Goal: Entertainment & Leisure: Browse casually

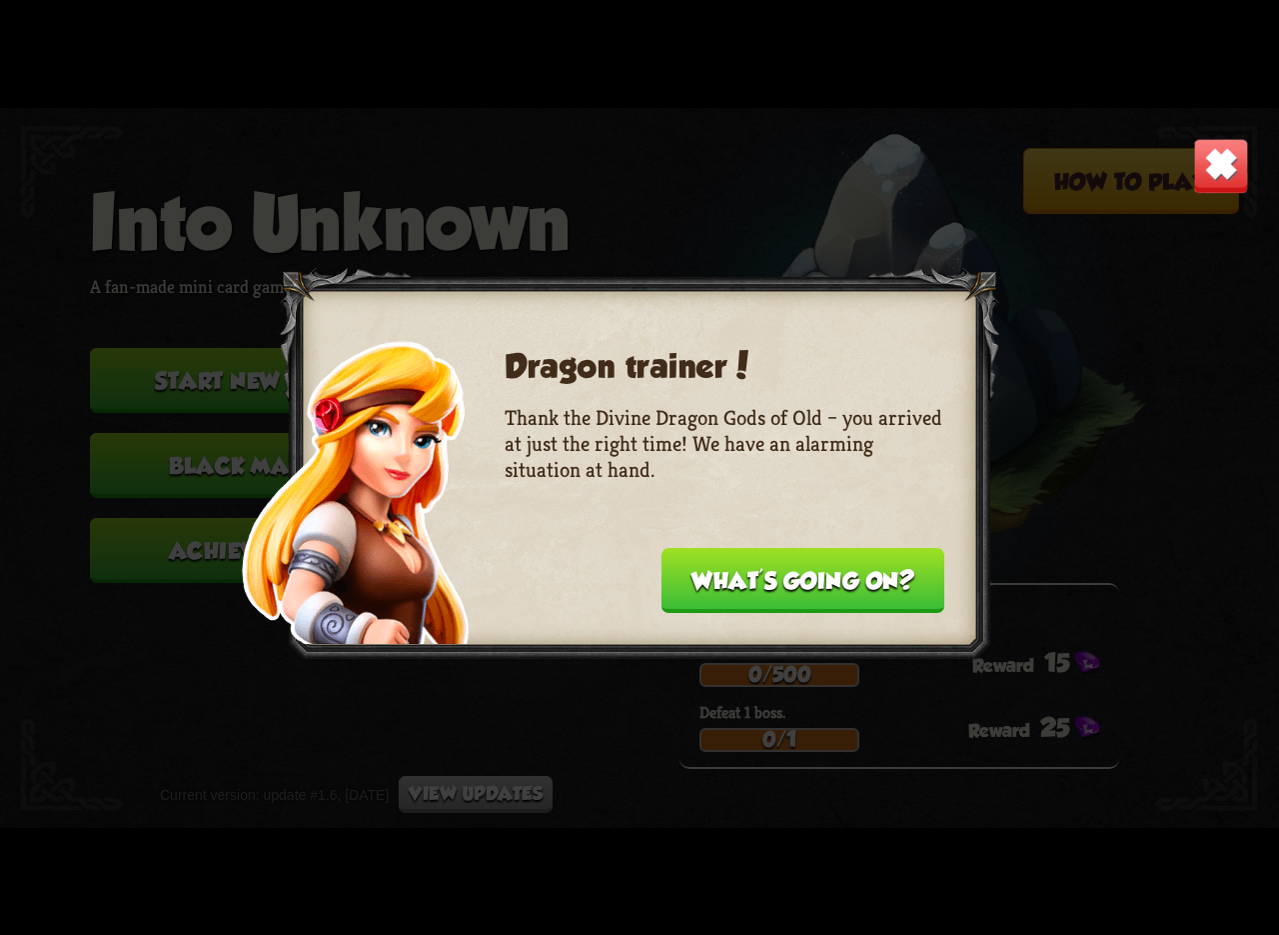
click at [812, 582] on button "What's going on?" at bounding box center [803, 580] width 283 height 65
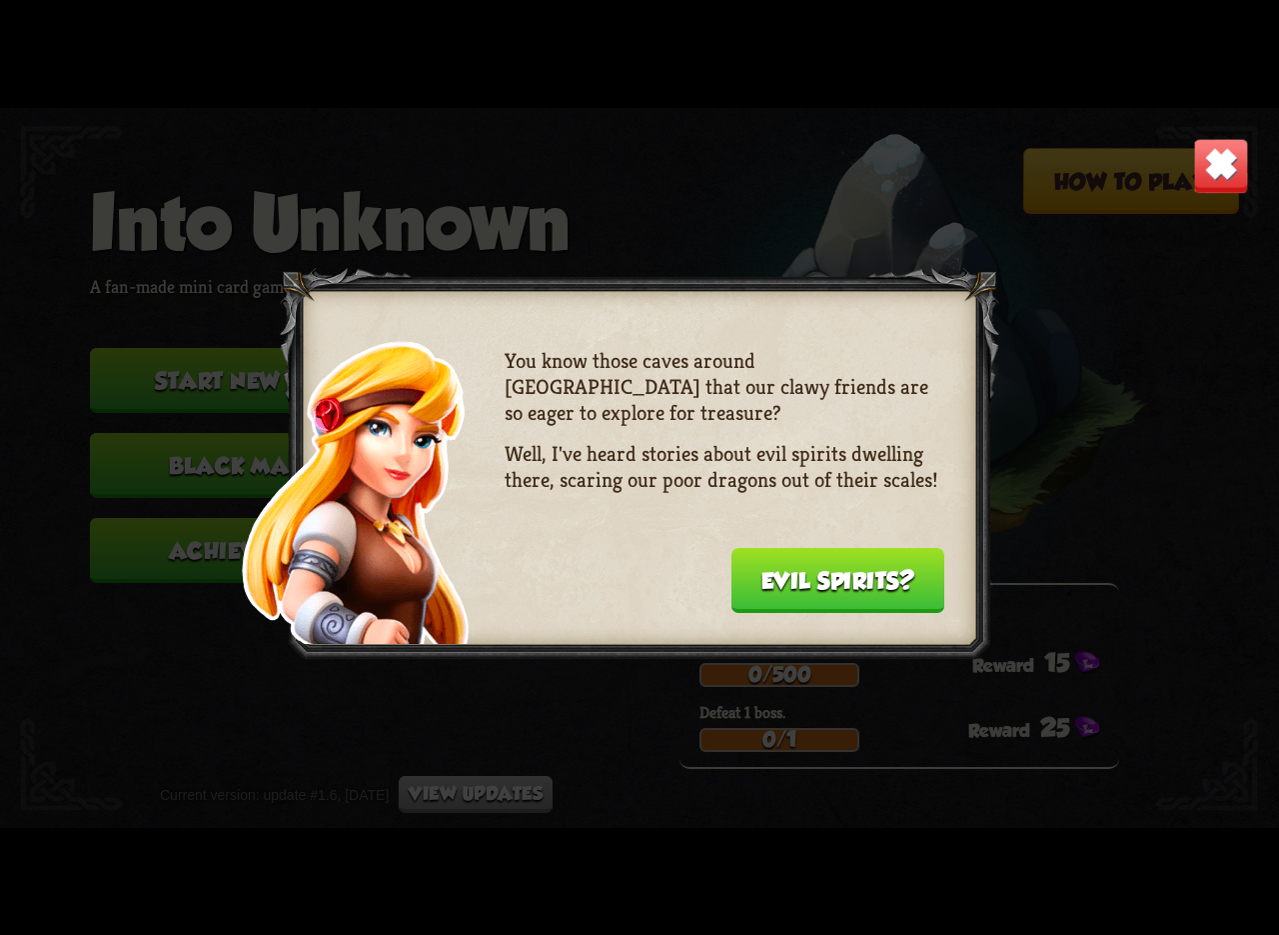
click at [812, 582] on button "Evil spirits?" at bounding box center [839, 580] width 214 height 65
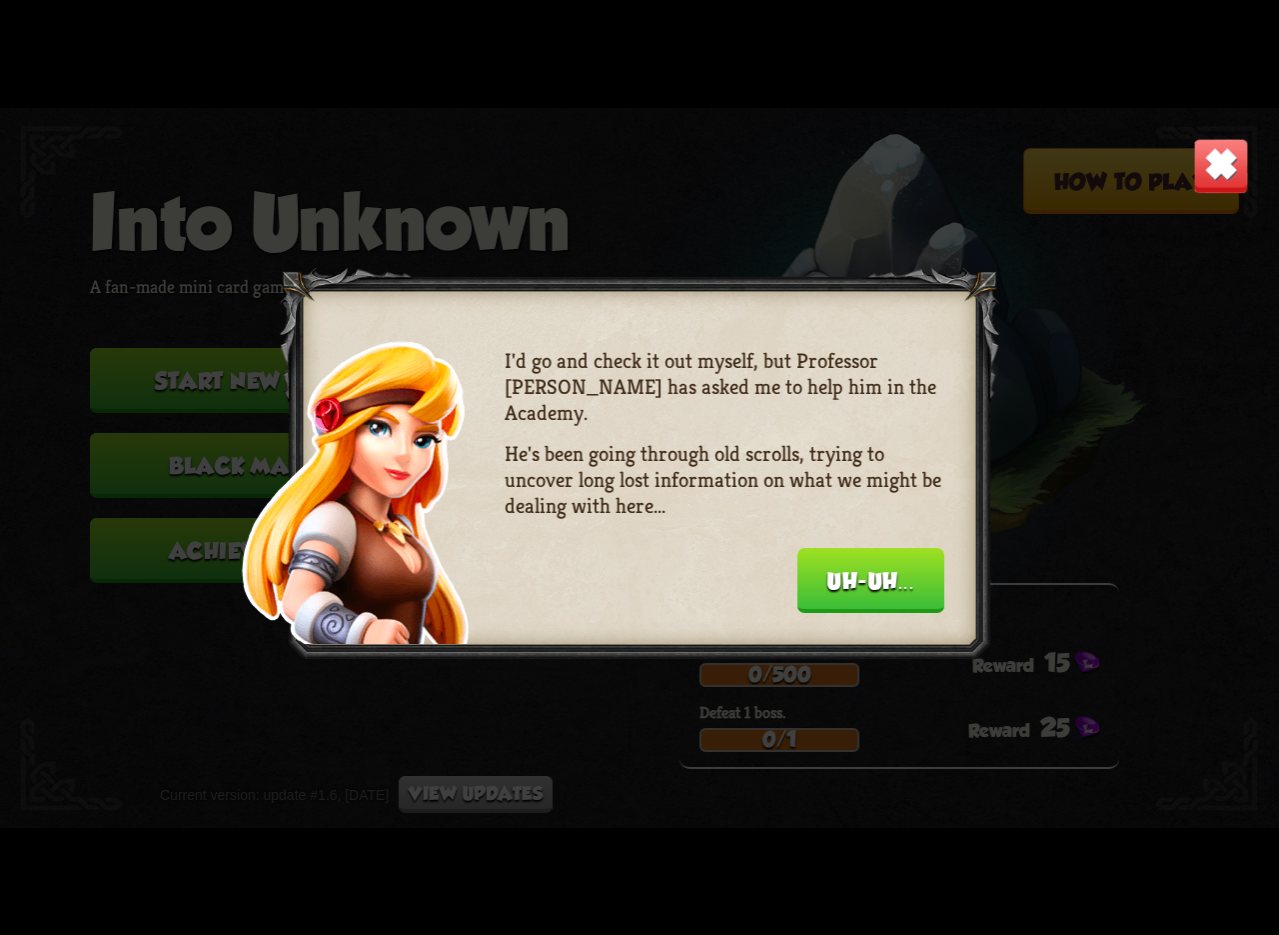
click at [812, 582] on button "Uh-uh..." at bounding box center [871, 580] width 147 height 65
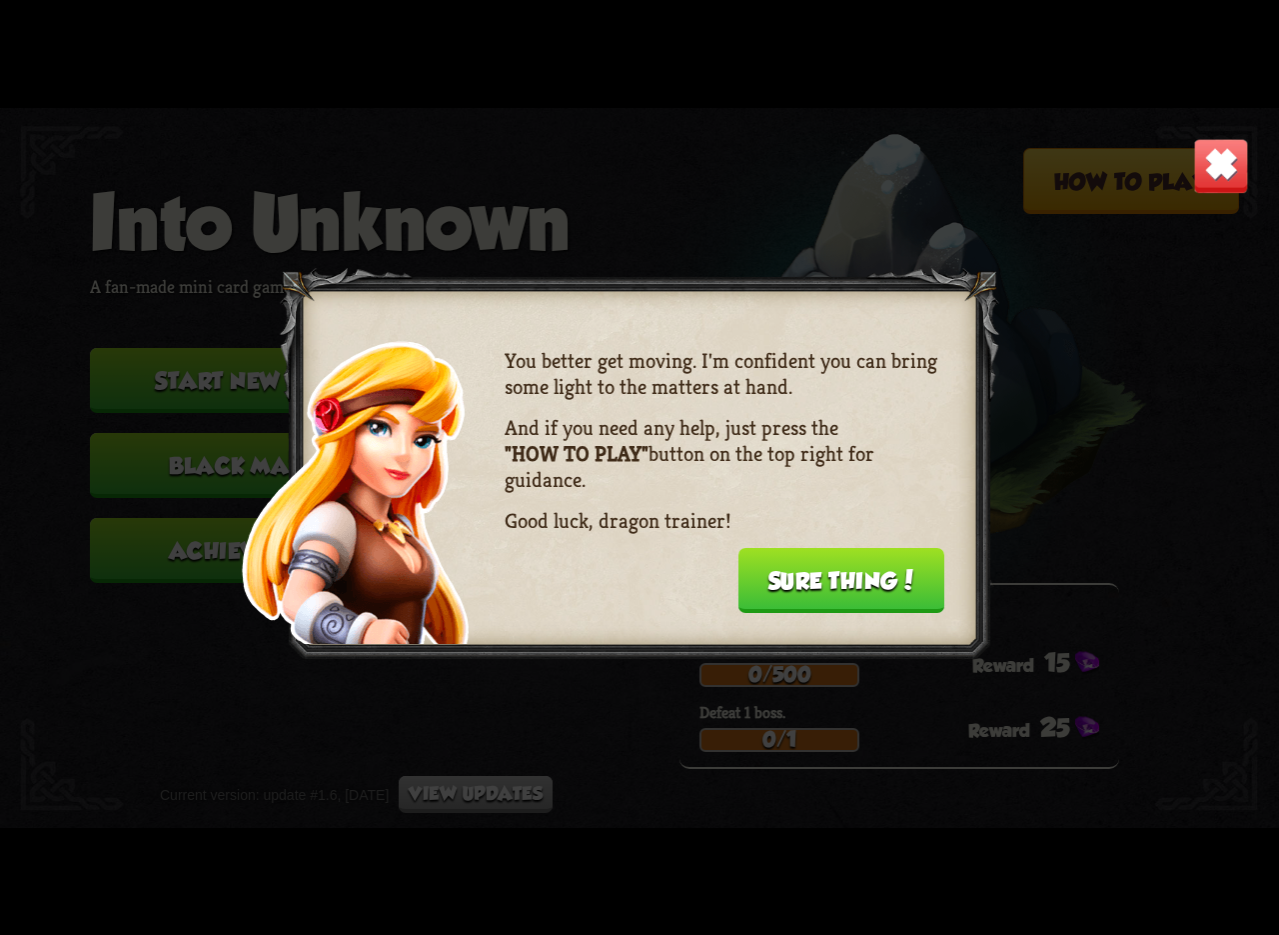
click at [812, 582] on button "Sure thing!" at bounding box center [842, 580] width 207 height 65
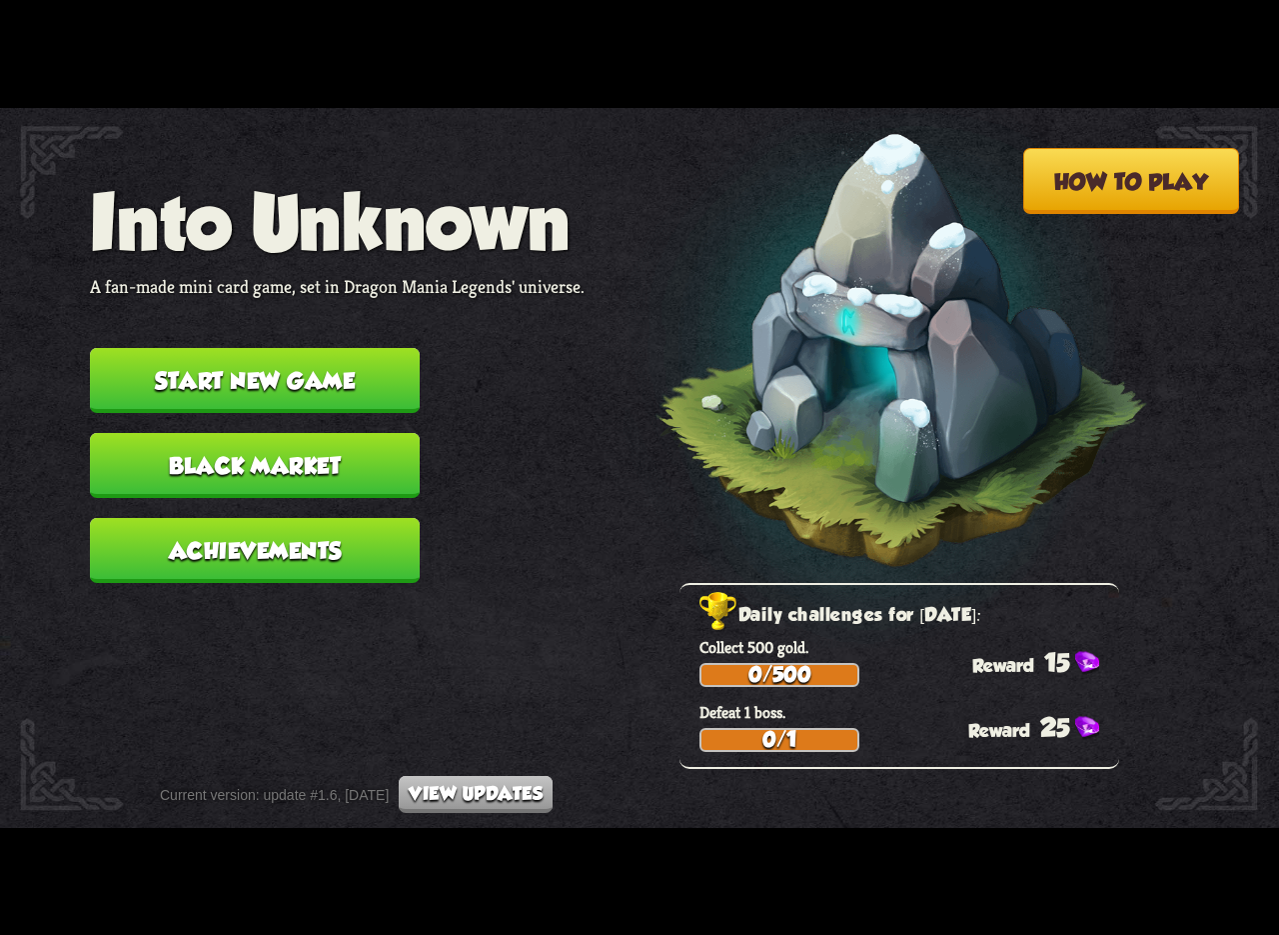
click at [351, 390] on button "Start new game" at bounding box center [255, 380] width 330 height 65
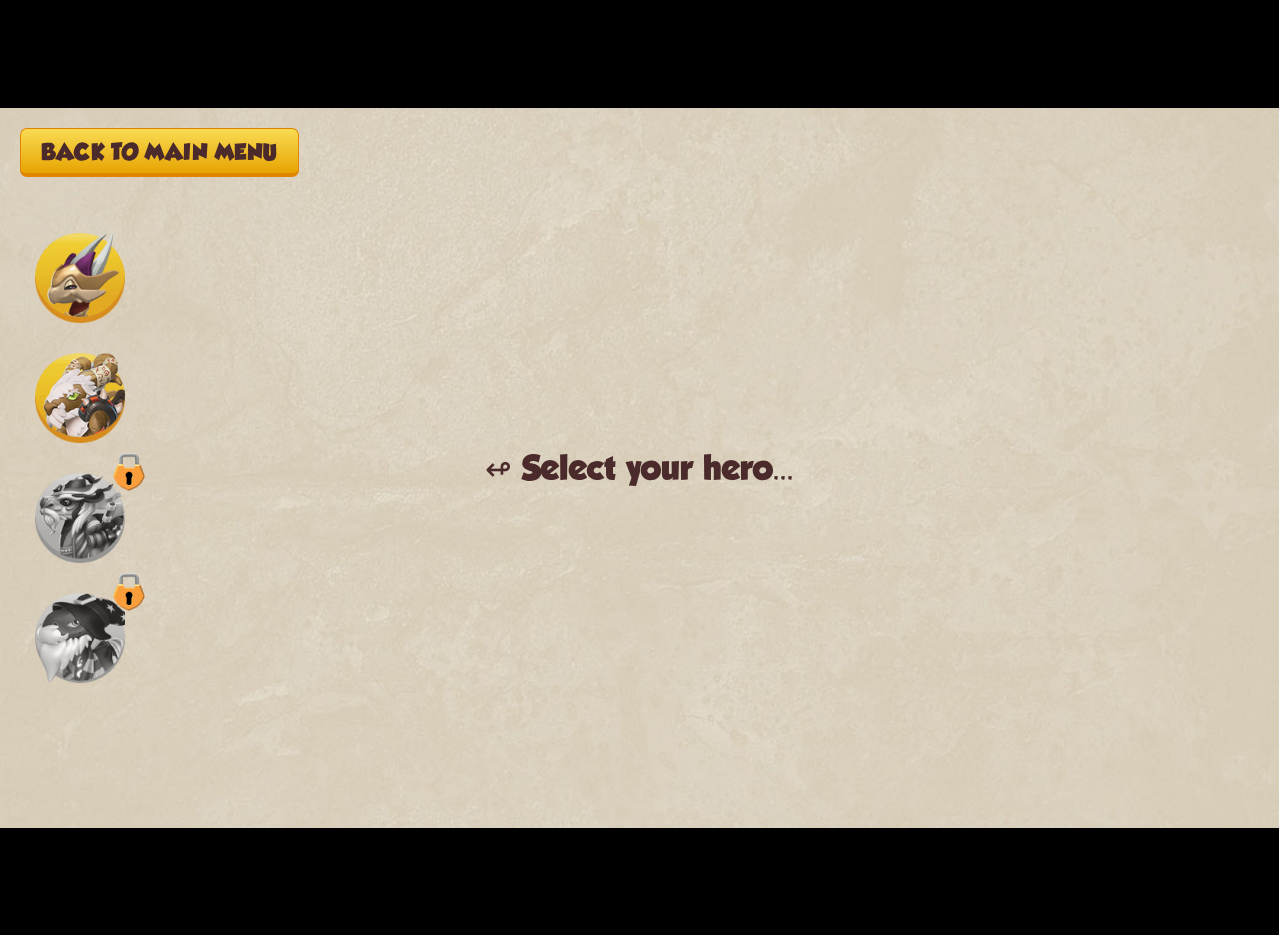
click at [94, 384] on img at bounding box center [80, 398] width 90 height 90
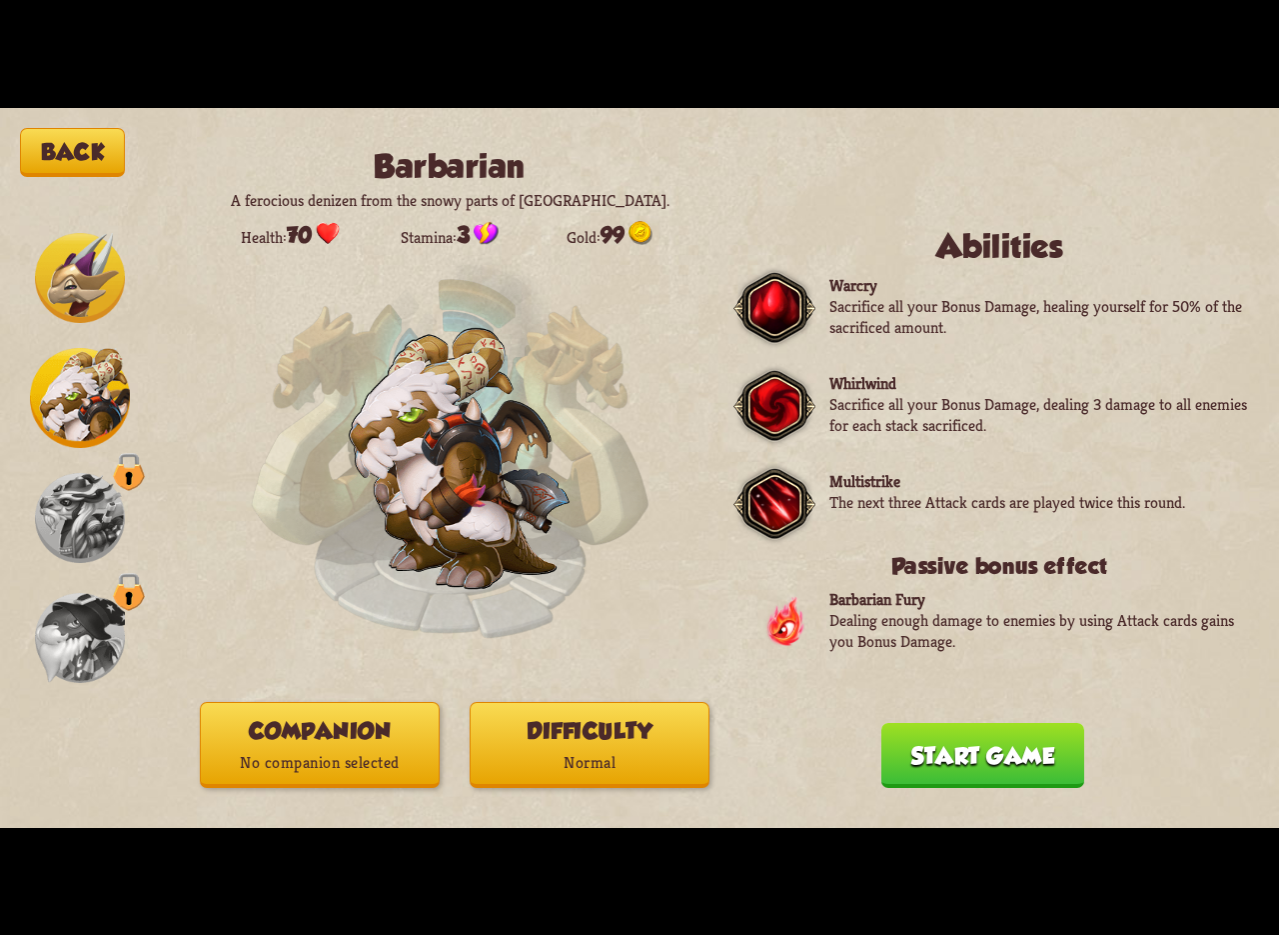
click at [60, 295] on img at bounding box center [80, 278] width 90 height 90
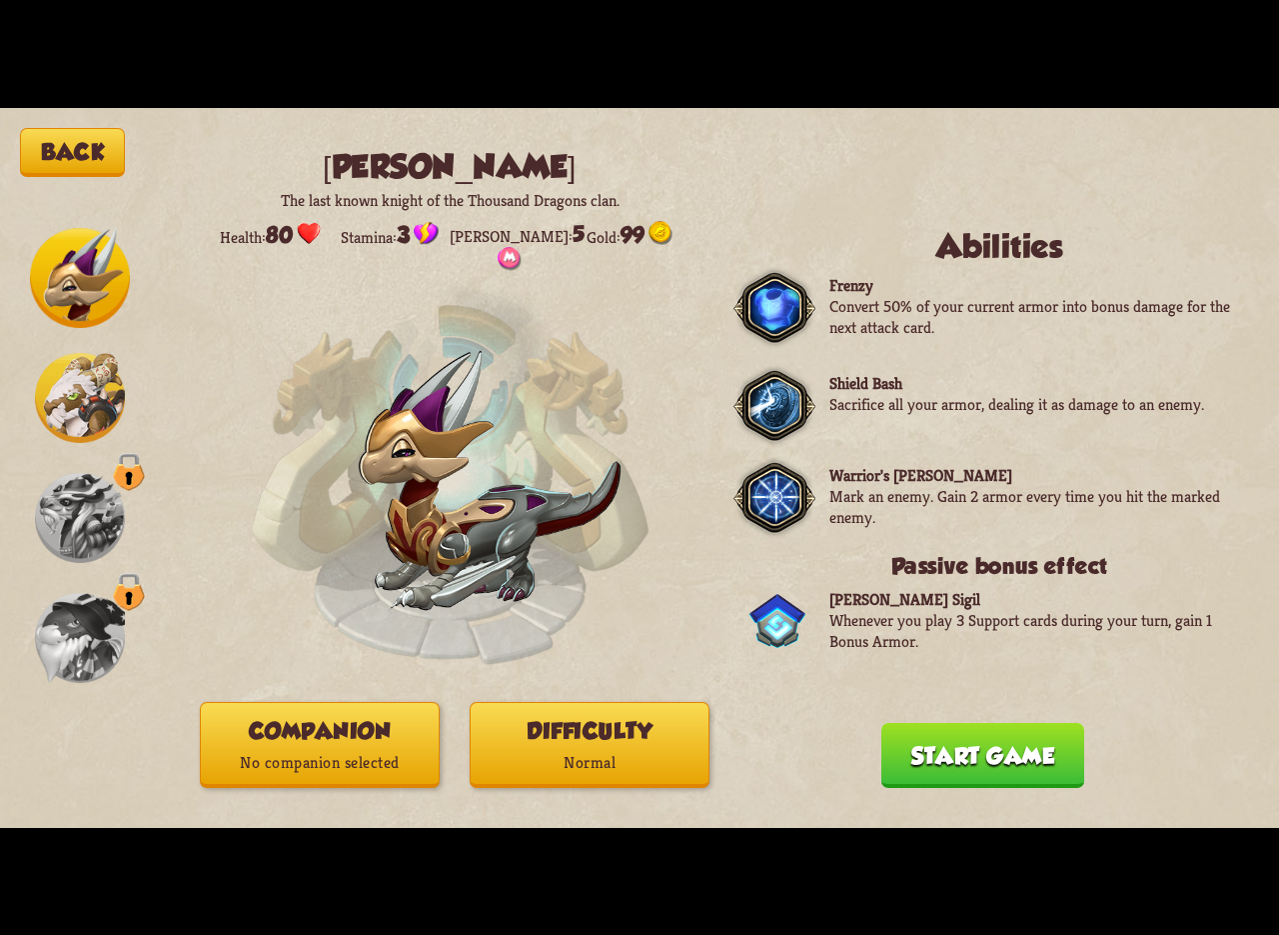
click at [964, 741] on button "Start game" at bounding box center [983, 755] width 203 height 65
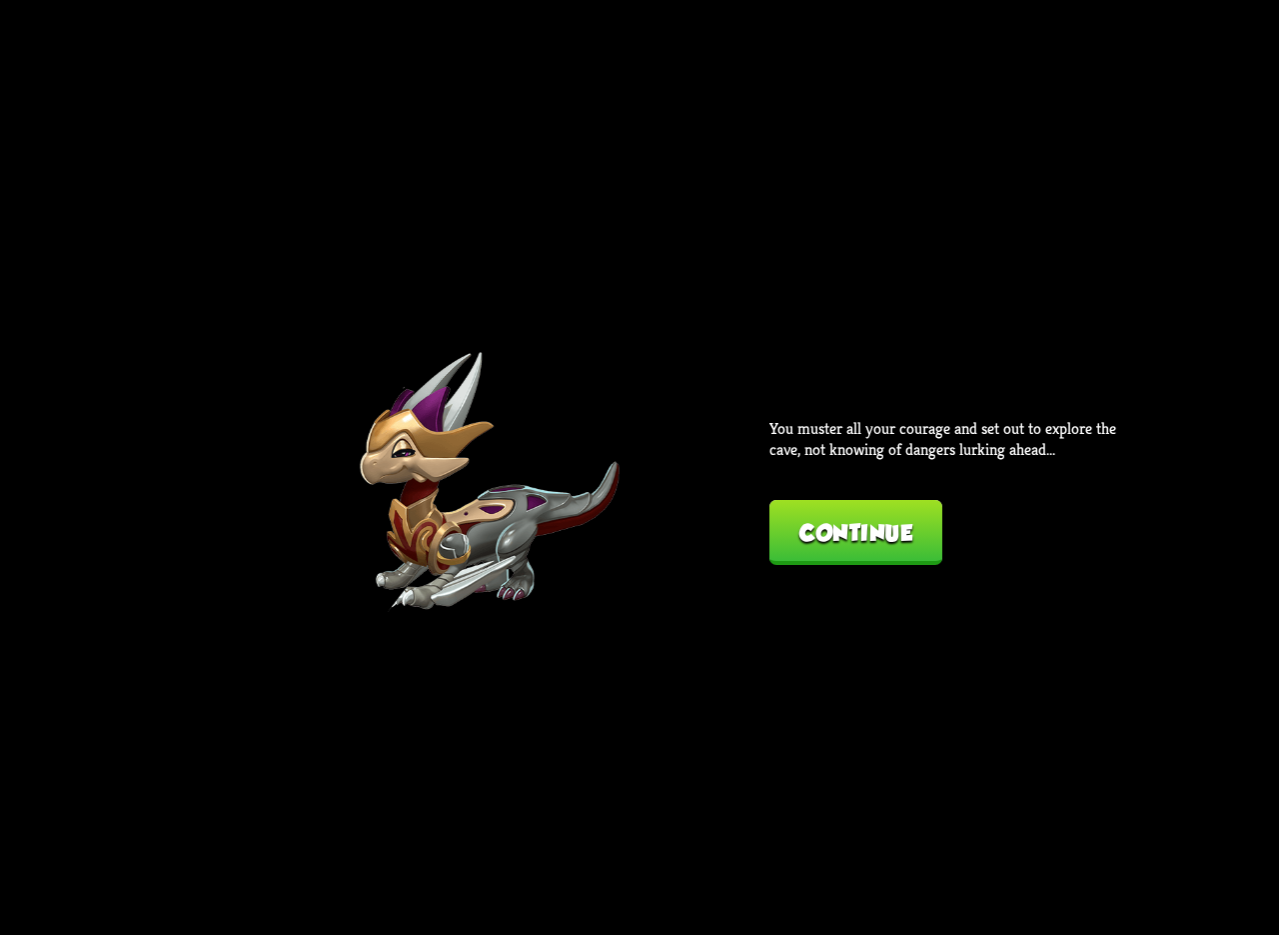
click at [795, 519] on button "Continue" at bounding box center [856, 532] width 173 height 65
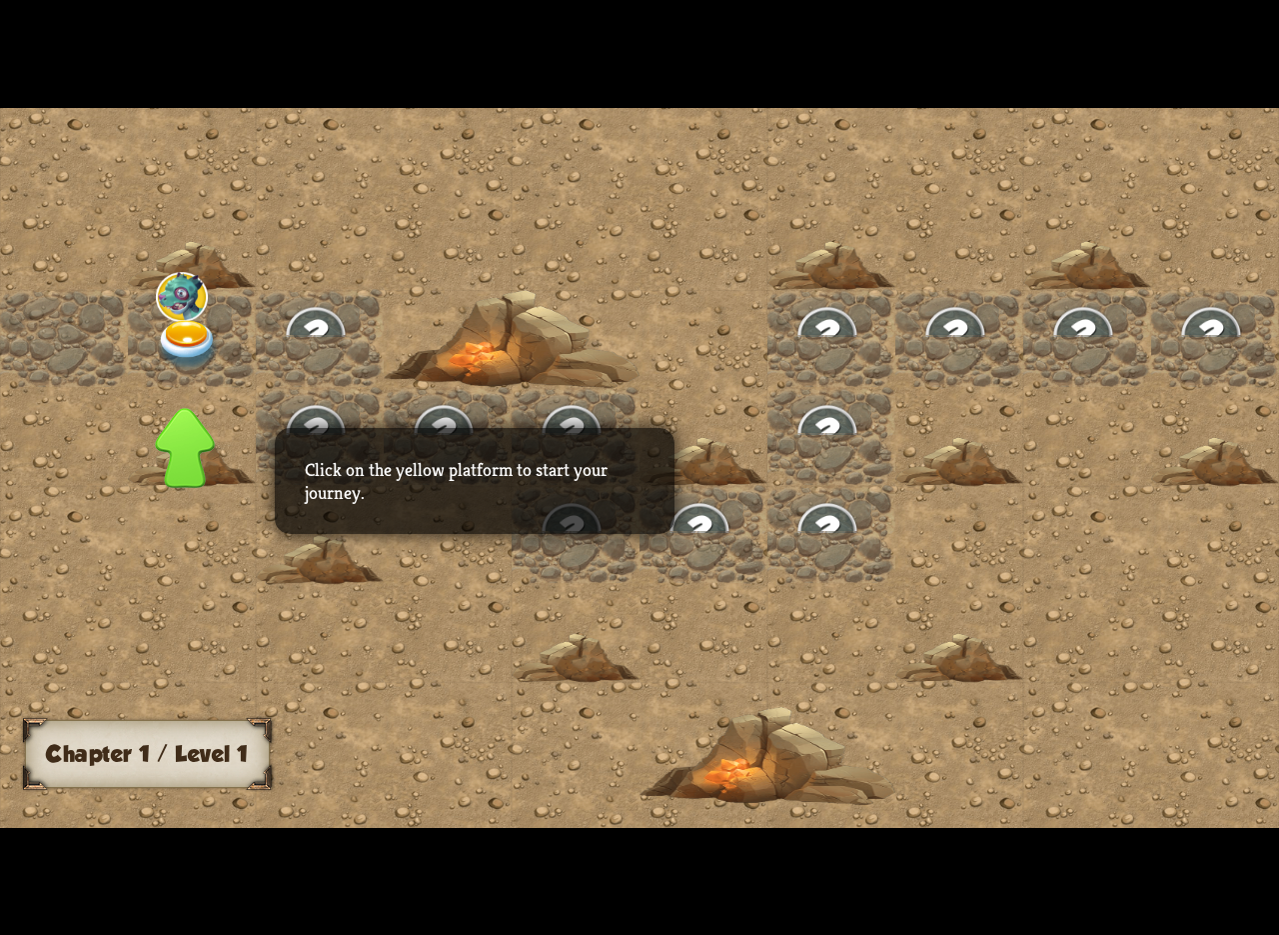
click at [384, 421] on div at bounding box center [448, 436] width 128 height 98
click at [189, 340] on img at bounding box center [188, 344] width 64 height 50
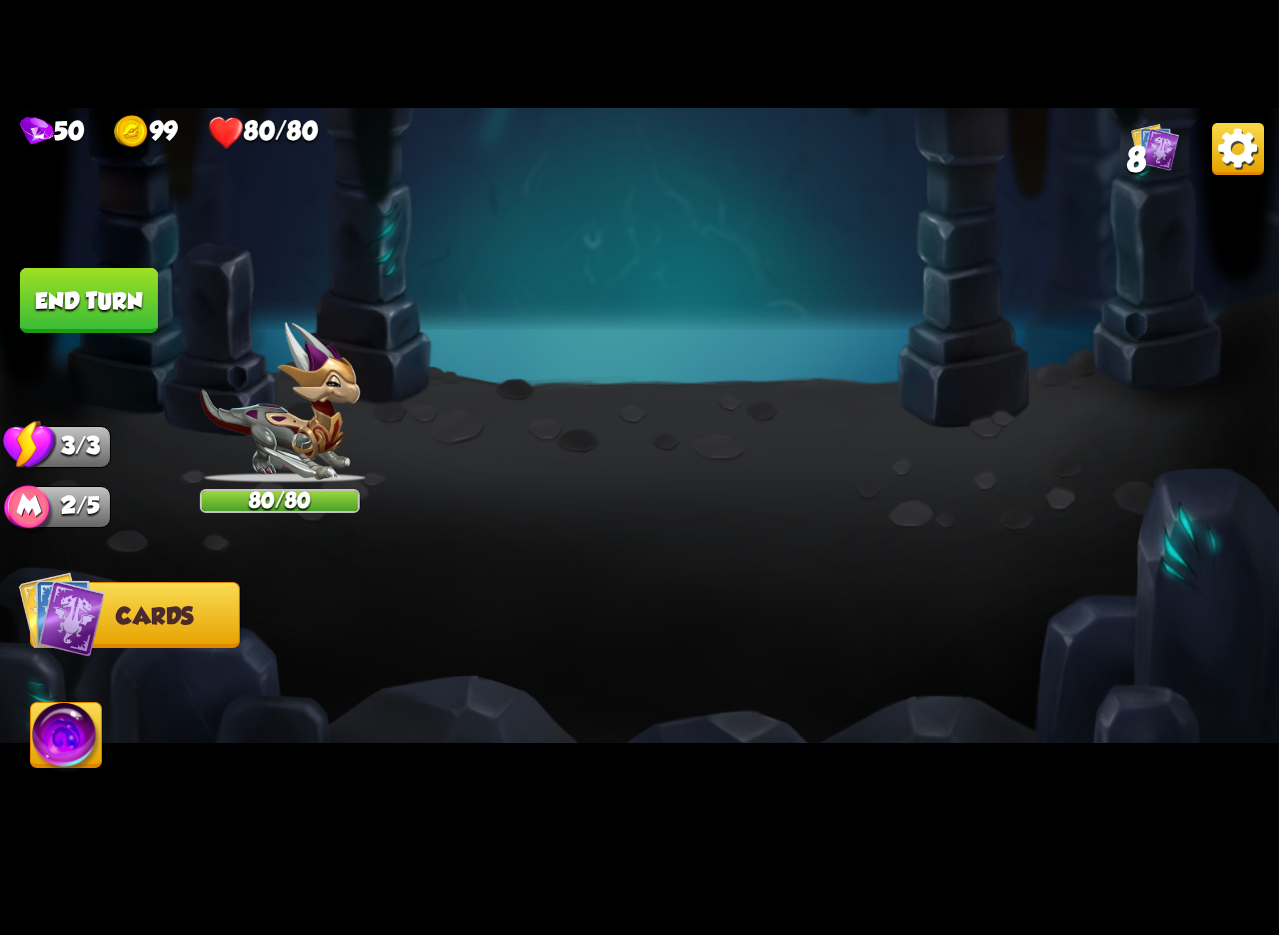
click at [406, 400] on button "2. Protecting yourself" at bounding box center [322, 393] width 320 height 56
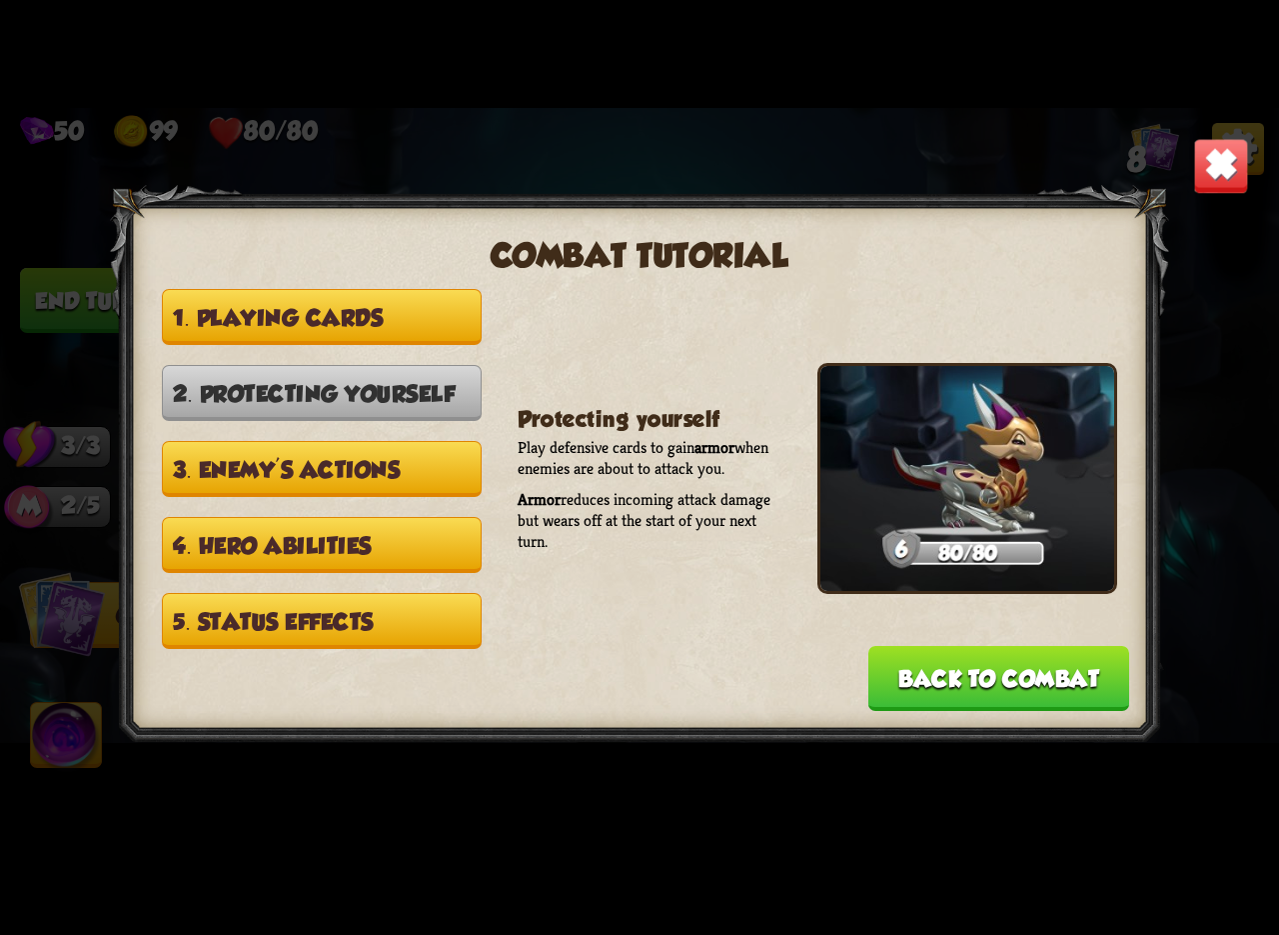
click at [428, 475] on button "3. Enemy's actions" at bounding box center [322, 469] width 320 height 56
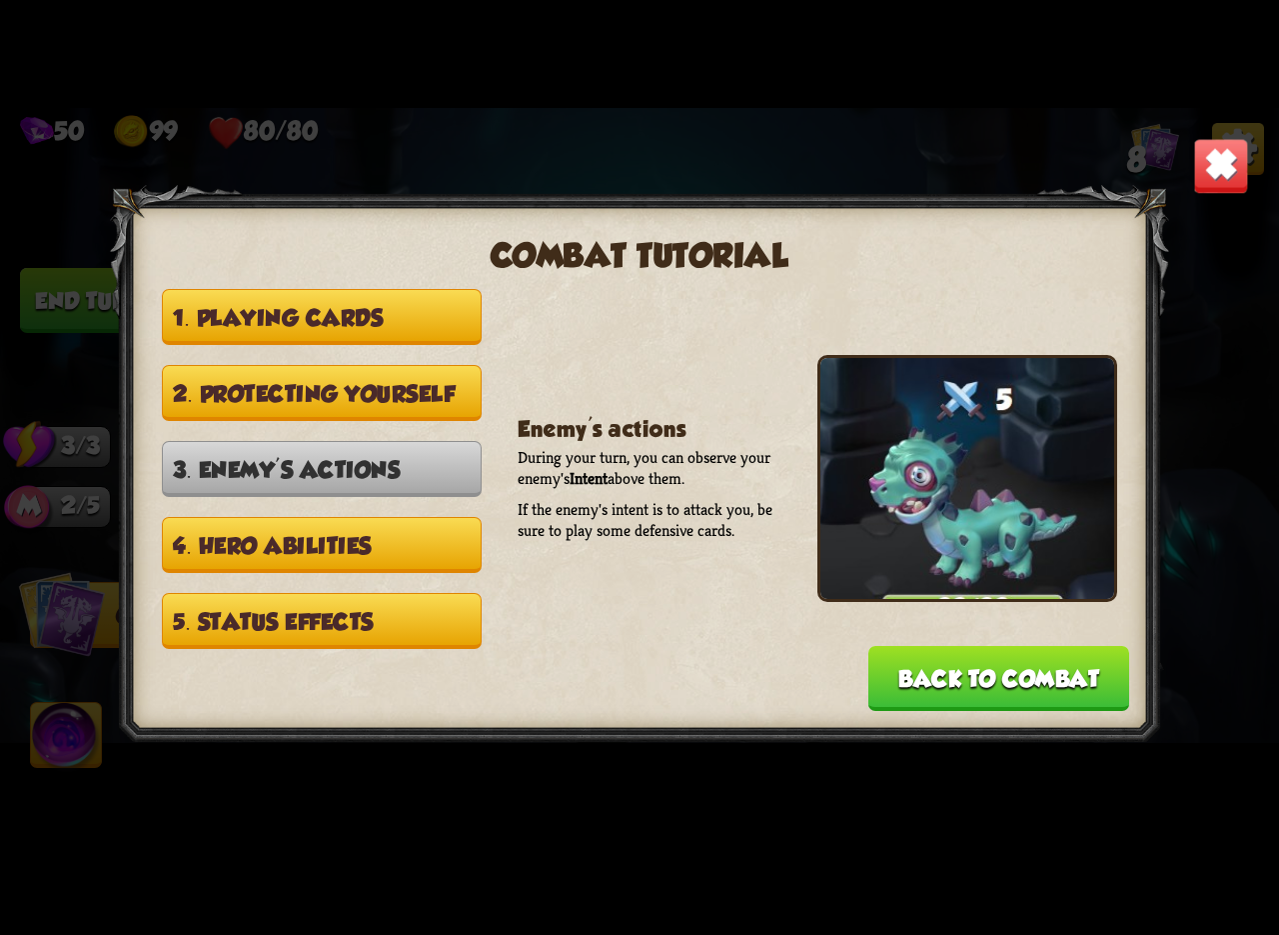
click at [438, 532] on button "4. Hero abilities" at bounding box center [322, 545] width 320 height 56
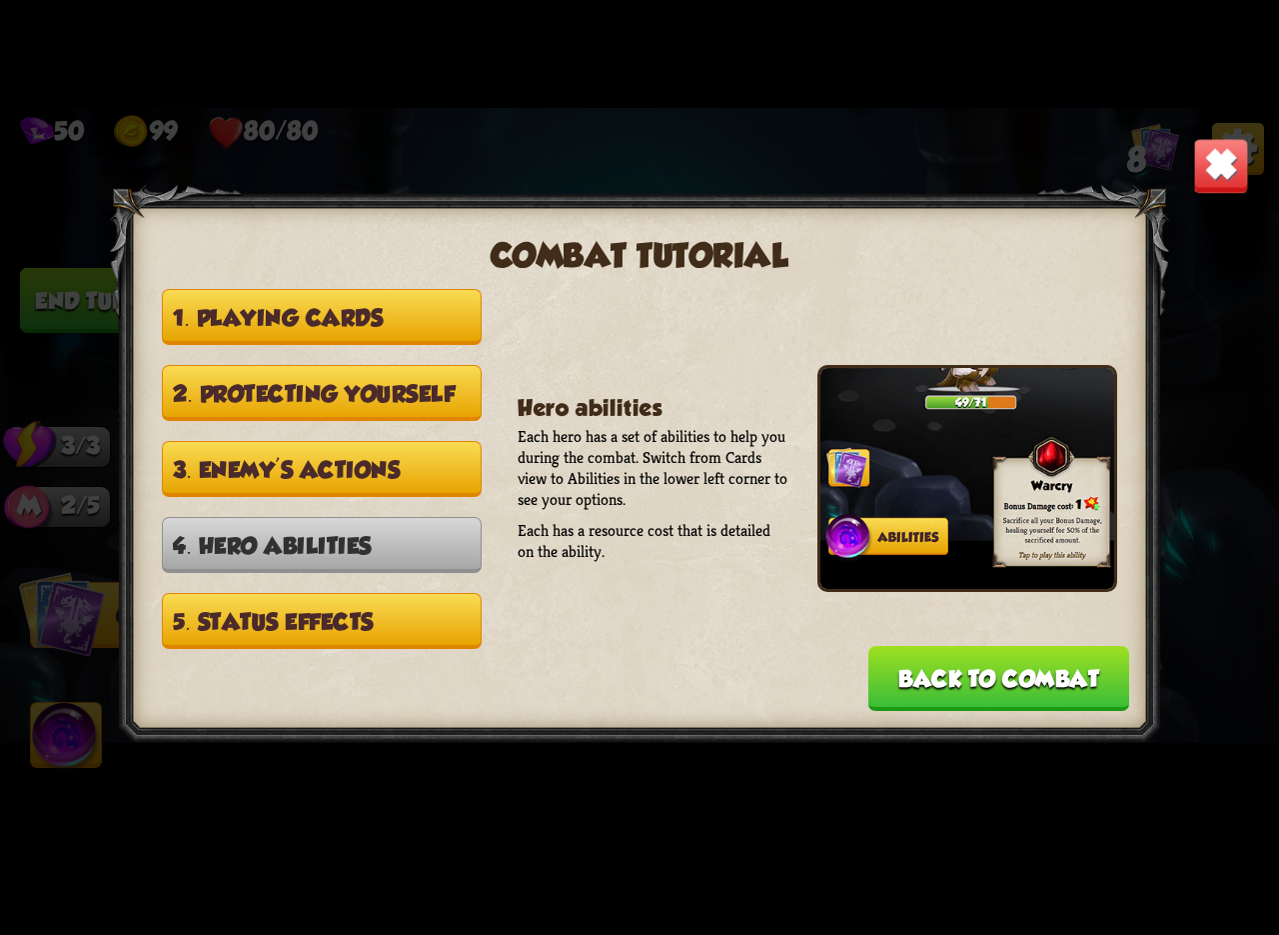
click at [424, 596] on button "5. Status effects" at bounding box center [322, 621] width 320 height 56
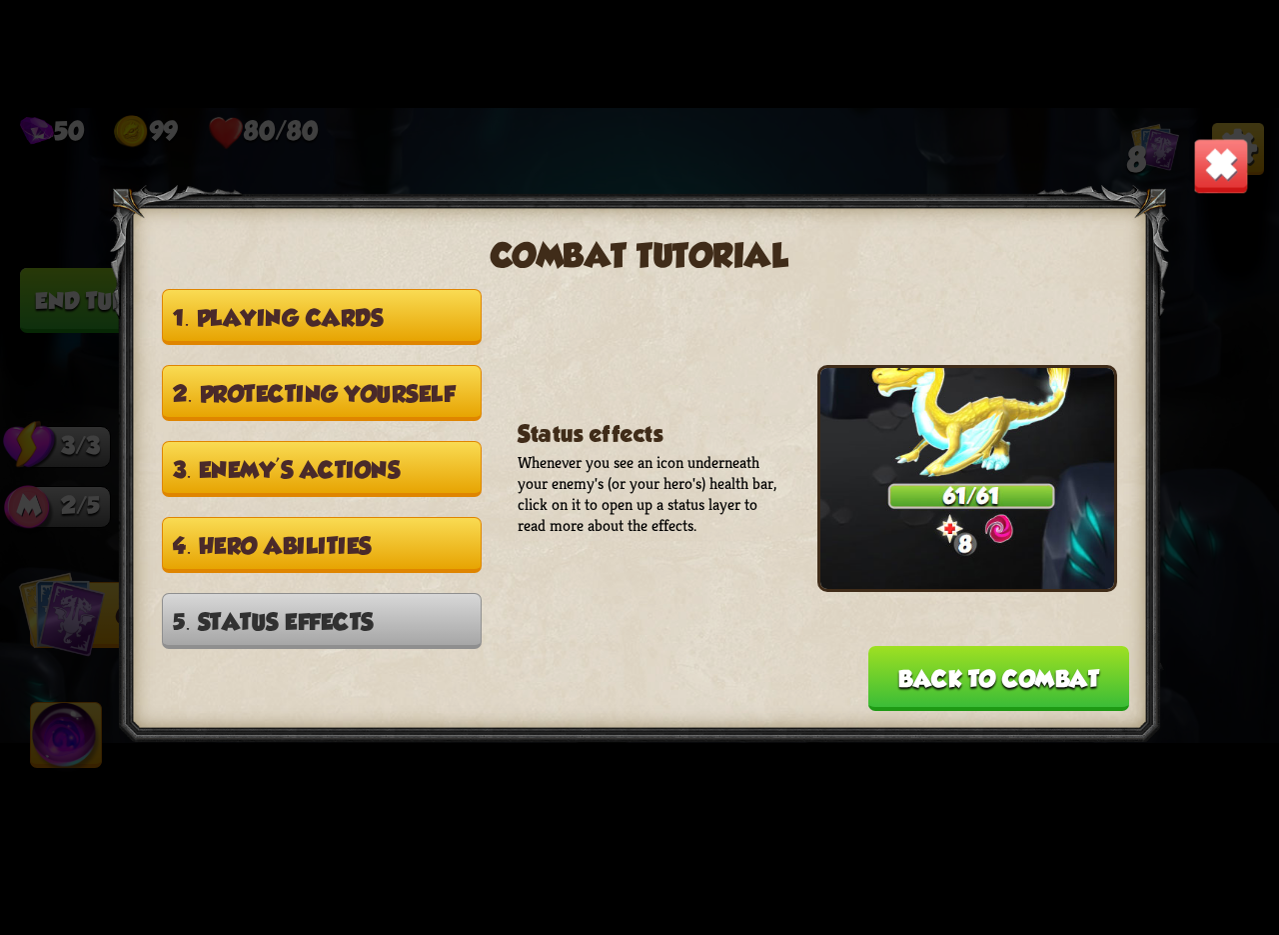
click at [925, 661] on button "Back to combat" at bounding box center [999, 678] width 261 height 65
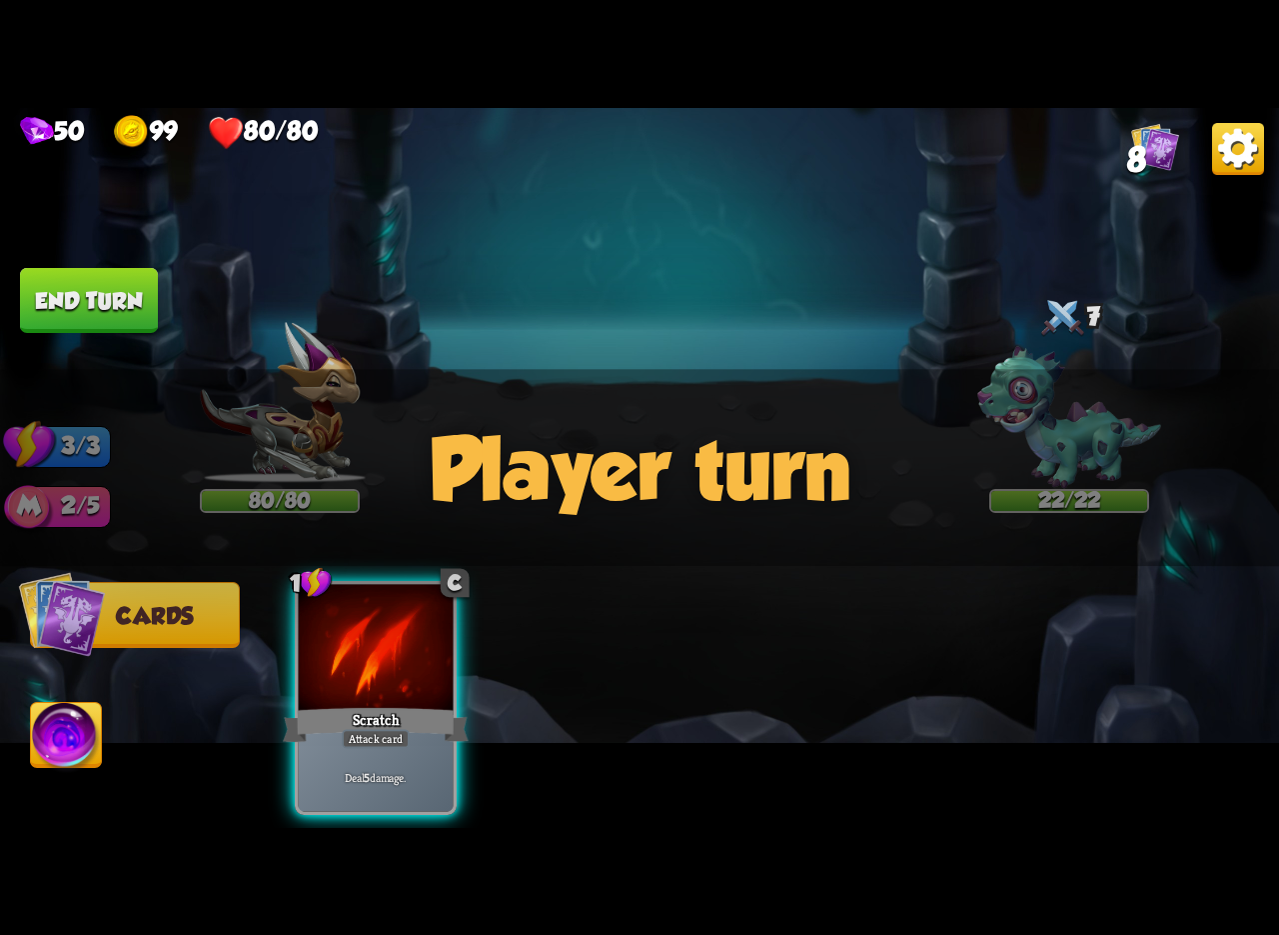
click at [198, 621] on button "Cards" at bounding box center [135, 615] width 210 height 66
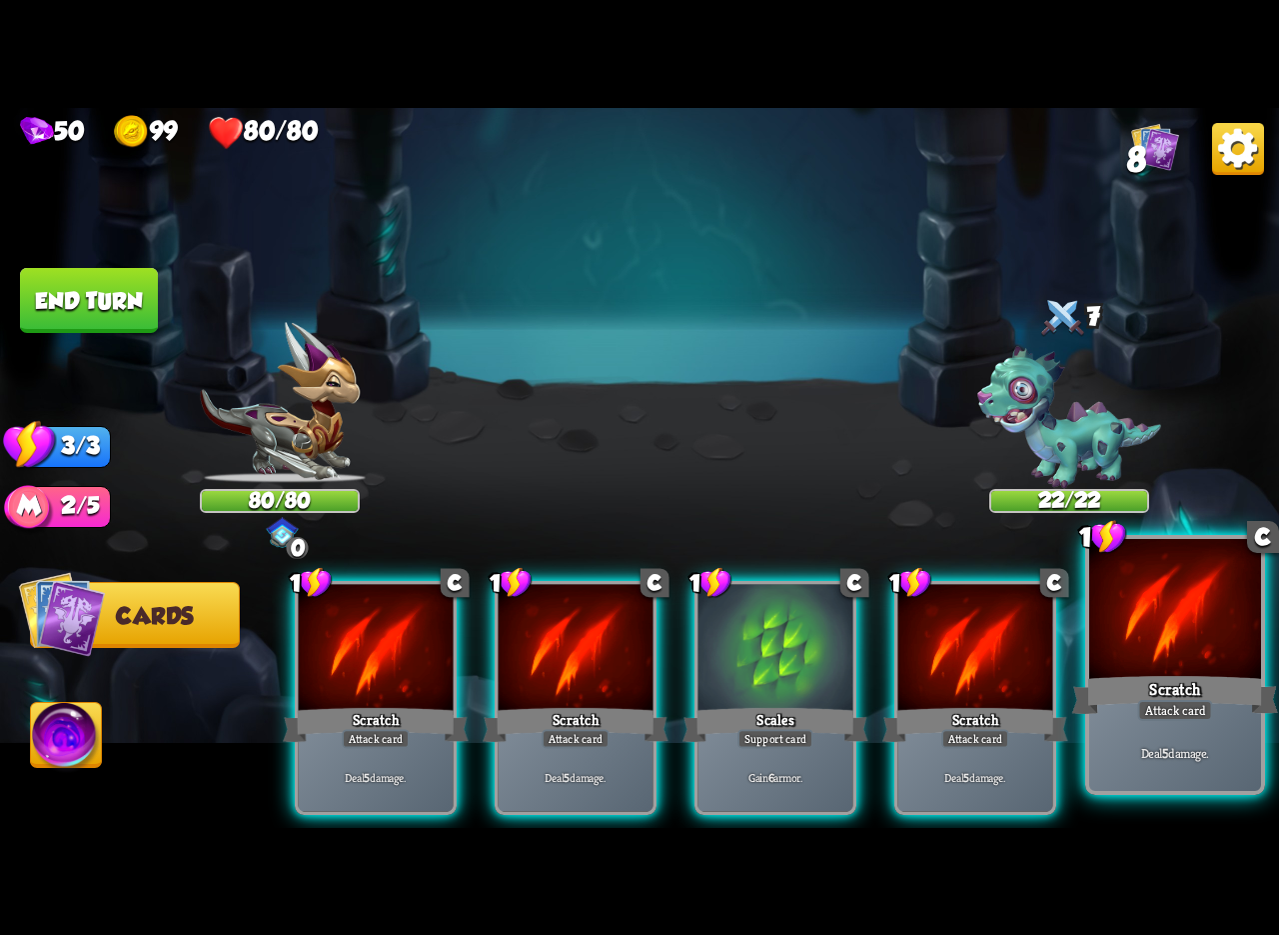
click at [1121, 670] on div at bounding box center [1175, 611] width 172 height 145
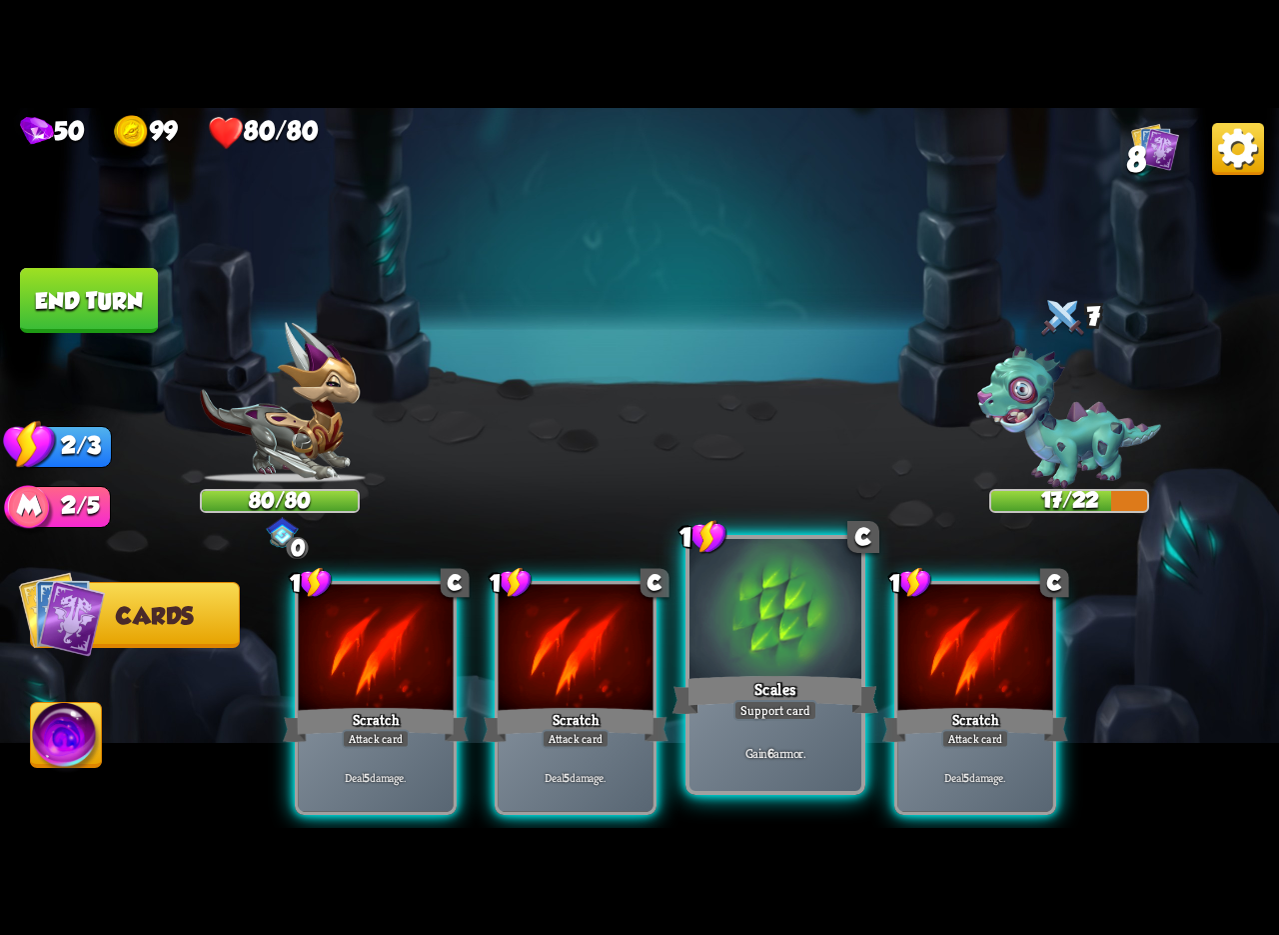
click at [773, 661] on div at bounding box center [776, 611] width 172 height 145
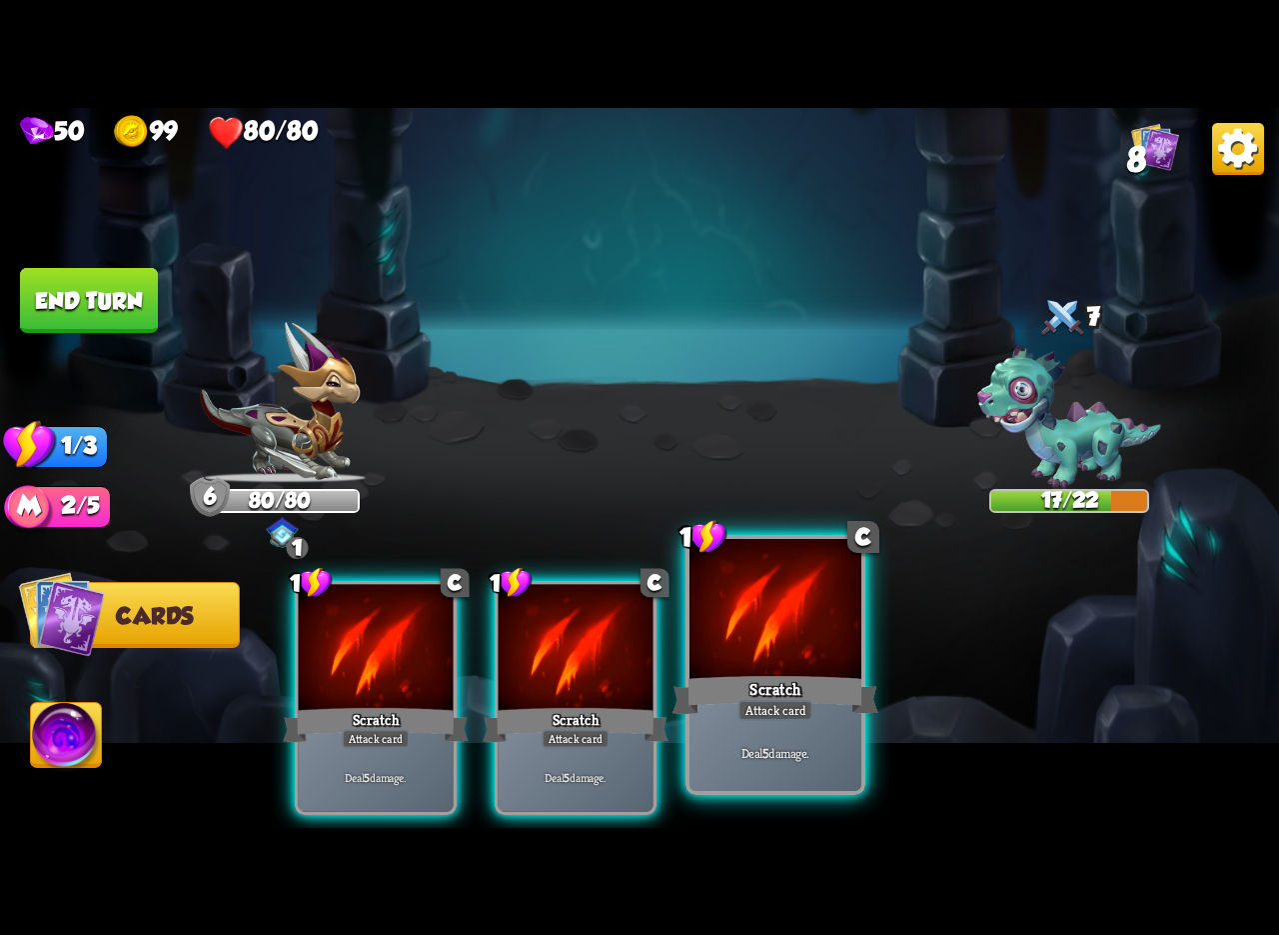
drag, startPoint x: 810, startPoint y: 656, endPoint x: 738, endPoint y: 663, distance: 72.3
click at [809, 656] on div at bounding box center [776, 611] width 172 height 145
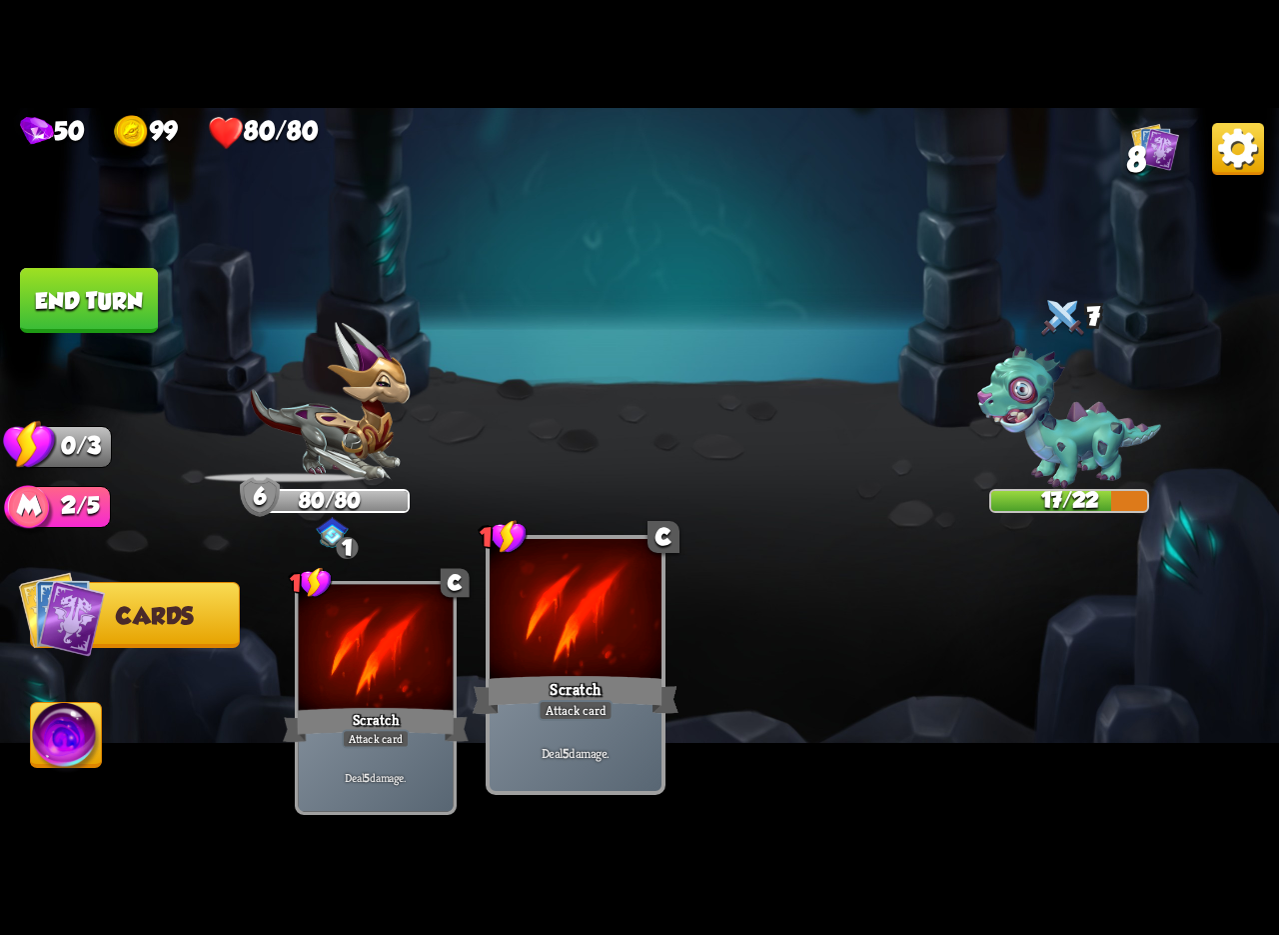
click at [609, 660] on div at bounding box center [576, 611] width 172 height 145
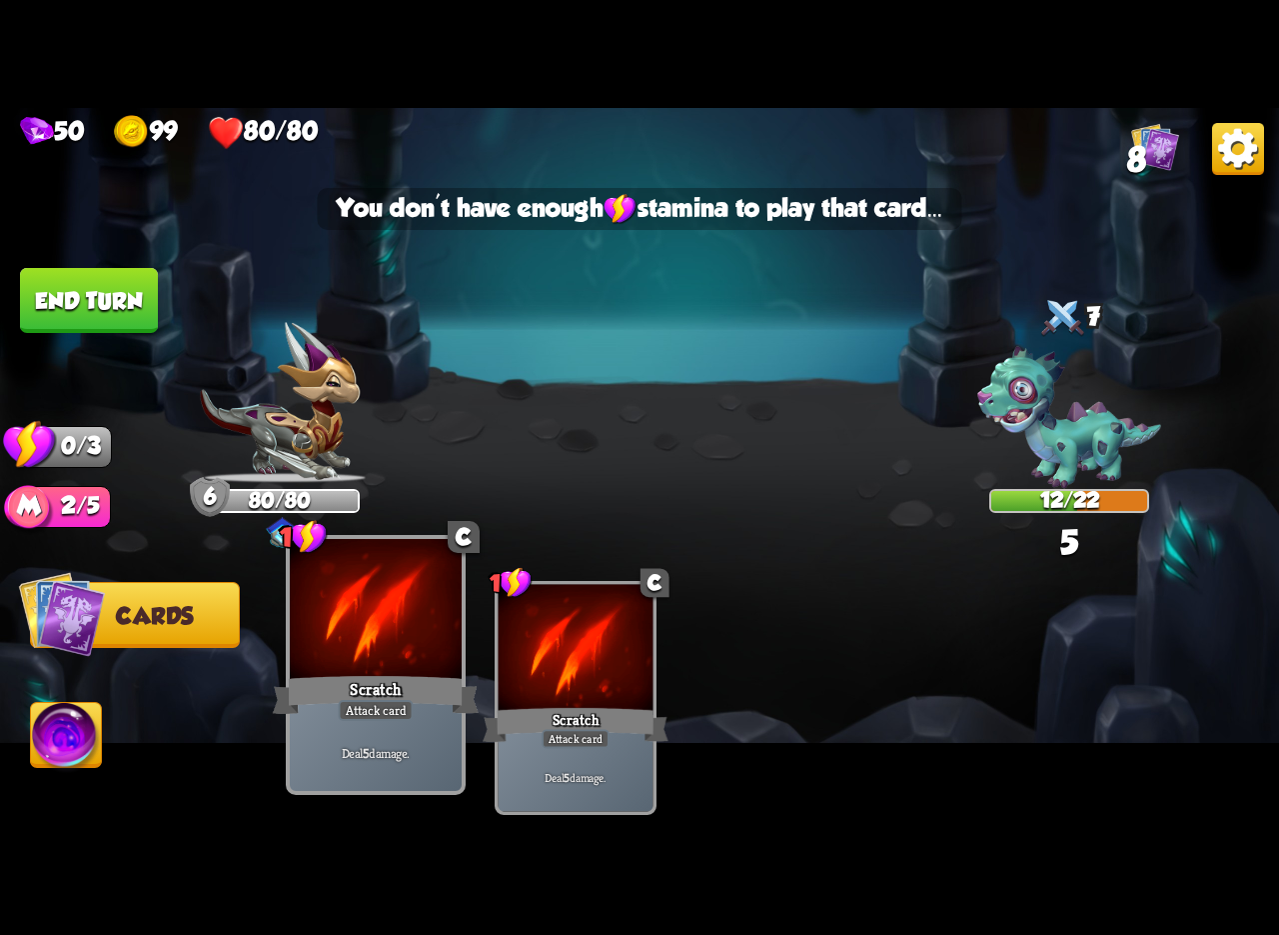
click at [341, 670] on div at bounding box center [376, 611] width 172 height 145
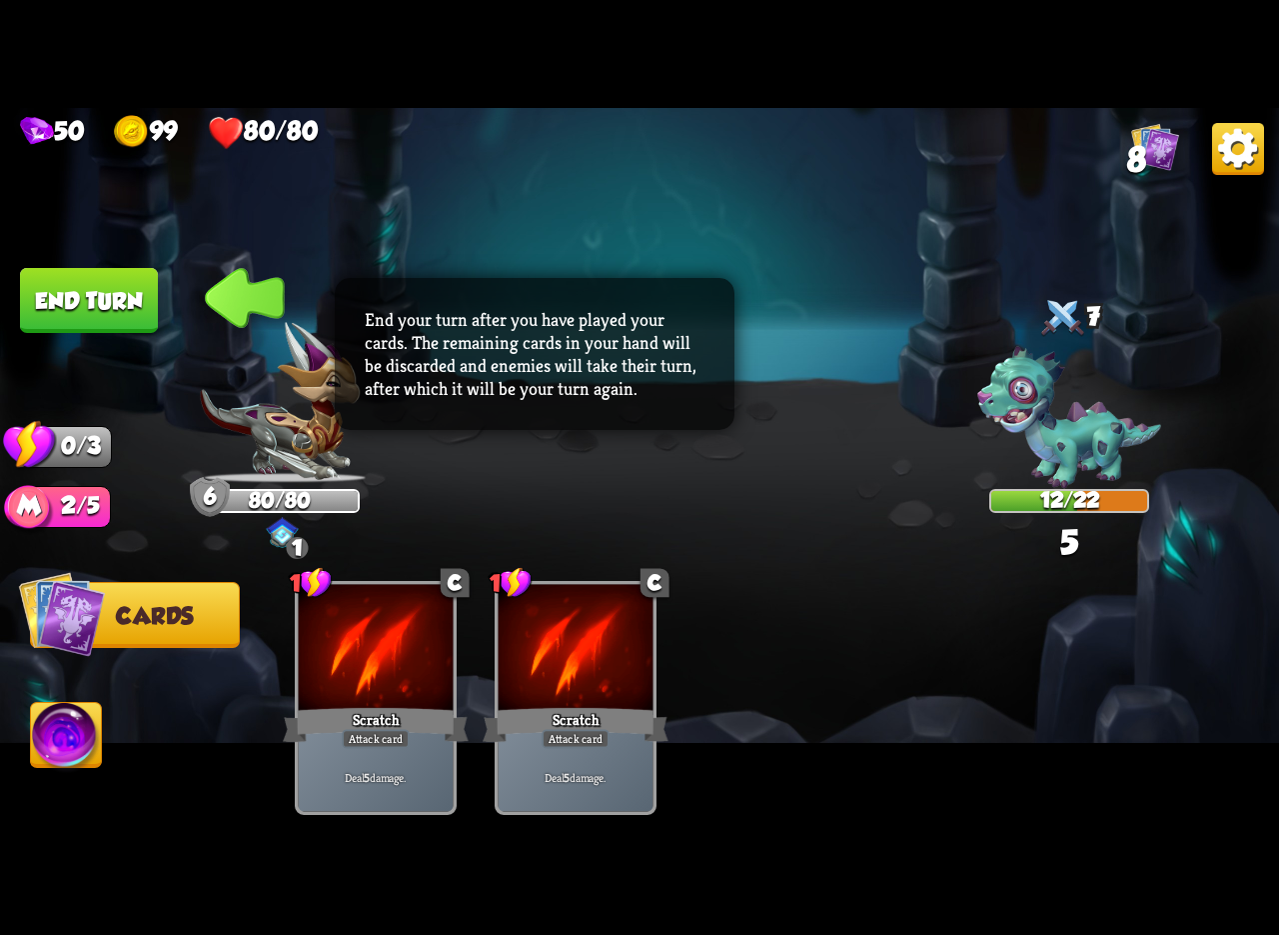
click at [93, 292] on button "End turn" at bounding box center [89, 299] width 139 height 65
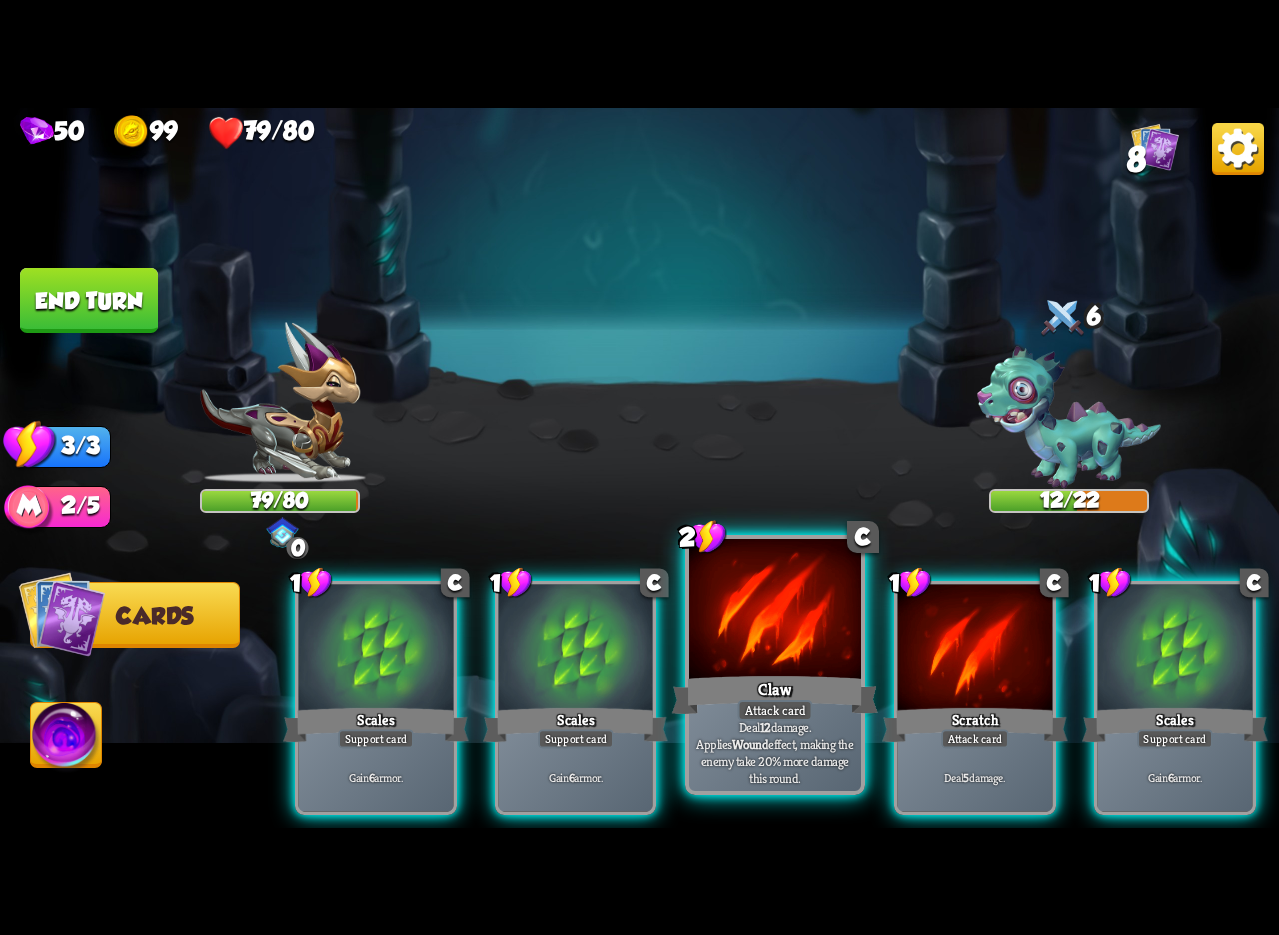
click at [809, 661] on div at bounding box center [776, 611] width 172 height 145
